Goal: Task Accomplishment & Management: Manage account settings

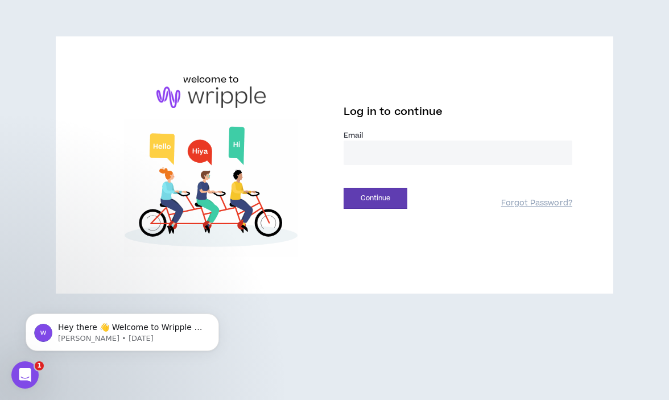
click at [369, 146] on input "email" at bounding box center [457, 152] width 229 height 24
type input "**********"
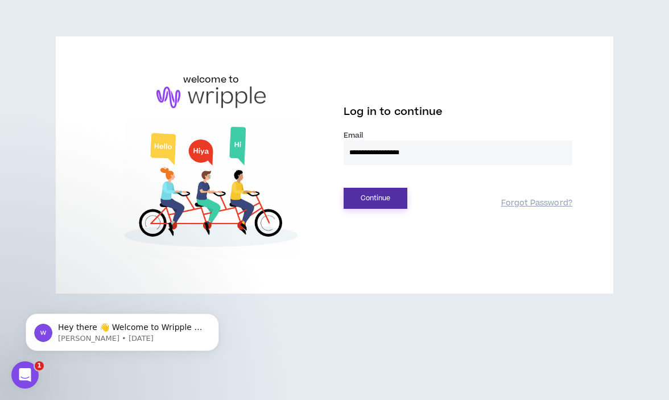
click at [376, 192] on button "Continue" at bounding box center [375, 198] width 64 height 21
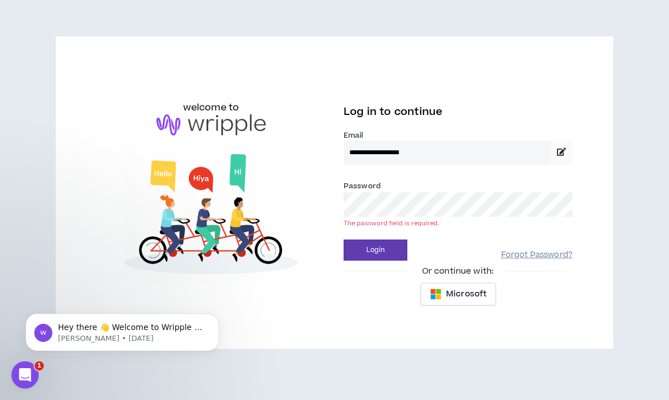
click at [525, 254] on link "Forgot Password?" at bounding box center [536, 255] width 71 height 11
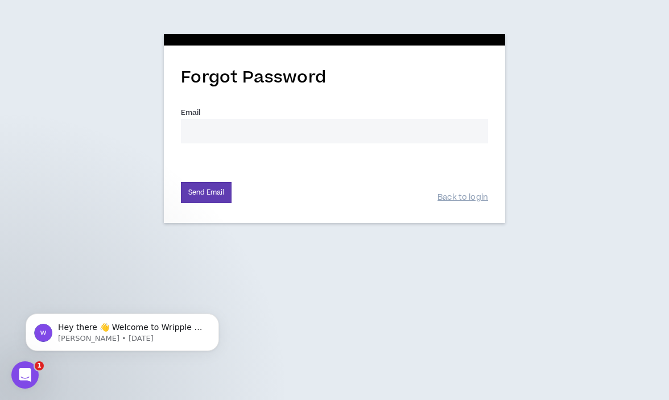
click at [233, 135] on input "Email *" at bounding box center [334, 131] width 307 height 24
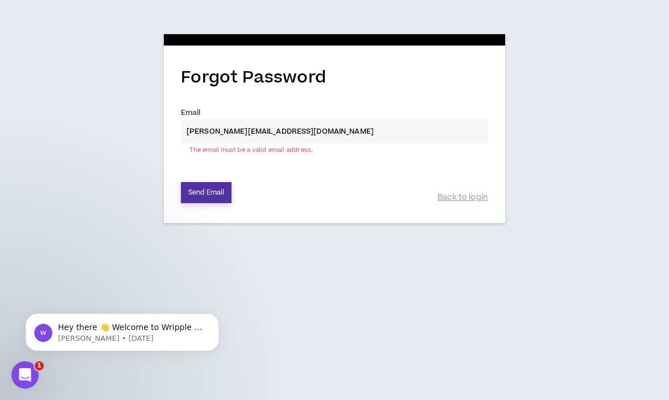
type input "eric@hbdagency.com"
click at [201, 197] on button "Send Email" at bounding box center [206, 192] width 51 height 21
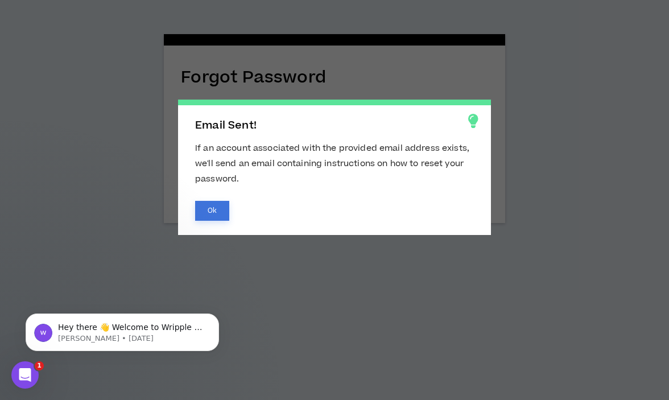
click at [215, 209] on button "Ok" at bounding box center [212, 211] width 34 height 20
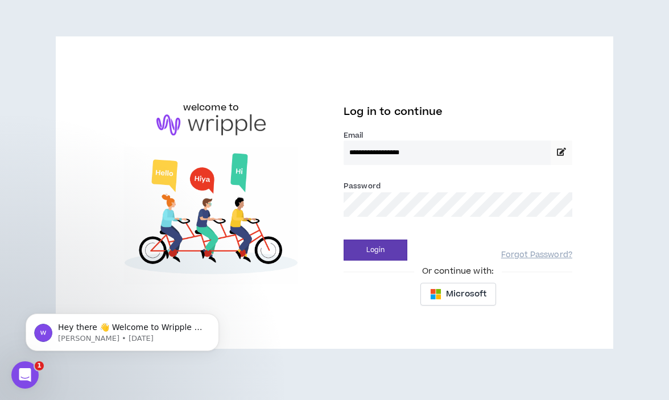
click at [430, 218] on div "Password *" at bounding box center [457, 203] width 229 height 46
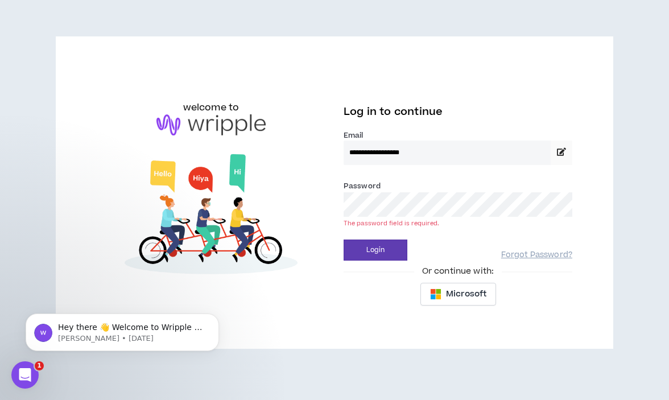
click at [396, 152] on input "**********" at bounding box center [446, 152] width 207 height 24
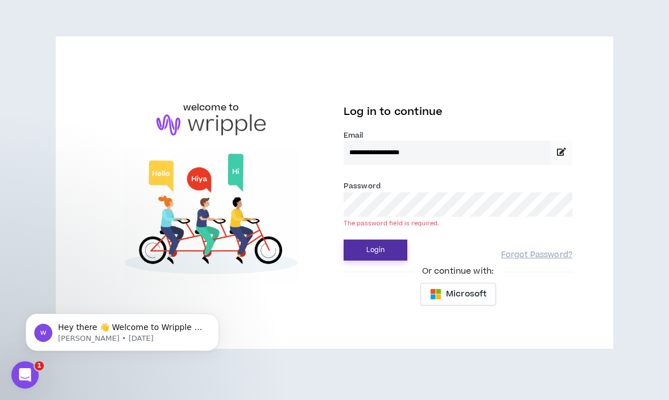
click at [381, 244] on button "Login" at bounding box center [375, 249] width 64 height 21
